Goal: Information Seeking & Learning: Learn about a topic

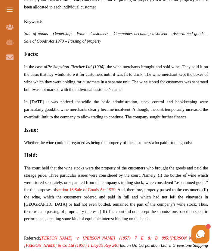
scroll to position [353, 0]
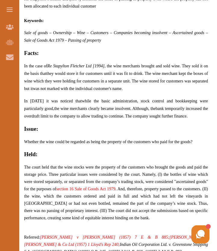
click at [71, 93] on p "Re Stapylton Fletcher Ltd [1994] concerns the issue of passing of property even…" at bounding box center [116, 95] width 184 height 363
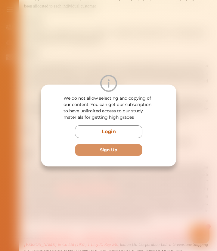
click at [90, 185] on div "We do not allow selecting and copying of our content. You can get our subscript…" at bounding box center [108, 125] width 217 height 251
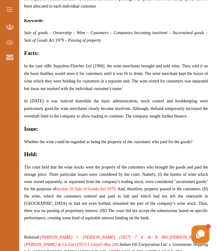
click at [68, 77] on p "In the case of Re Stapylton Fletcher Ltd [1994] , the wine merchants brought an…" at bounding box center [116, 77] width 184 height 30
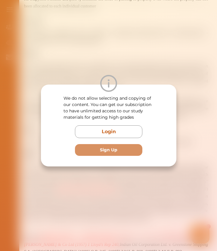
click at [85, 200] on div "We do not allow selecting and copying of our content. You can get our subscript…" at bounding box center [108, 125] width 217 height 251
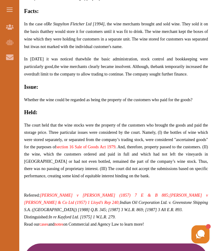
scroll to position [397, 0]
